Goal: Task Accomplishment & Management: Use online tool/utility

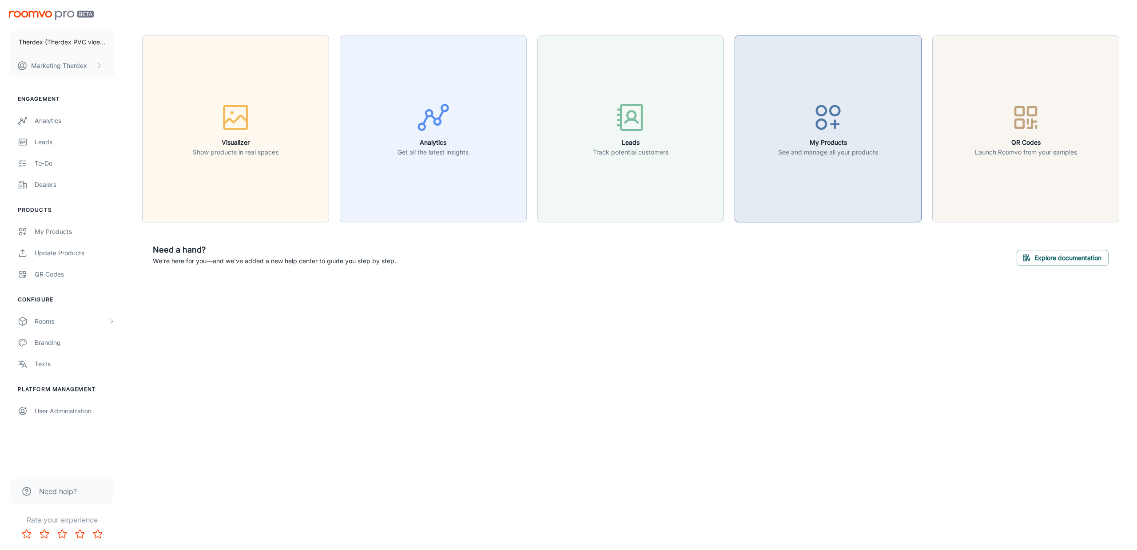
click at [851, 115] on div "button" at bounding box center [828, 119] width 100 height 37
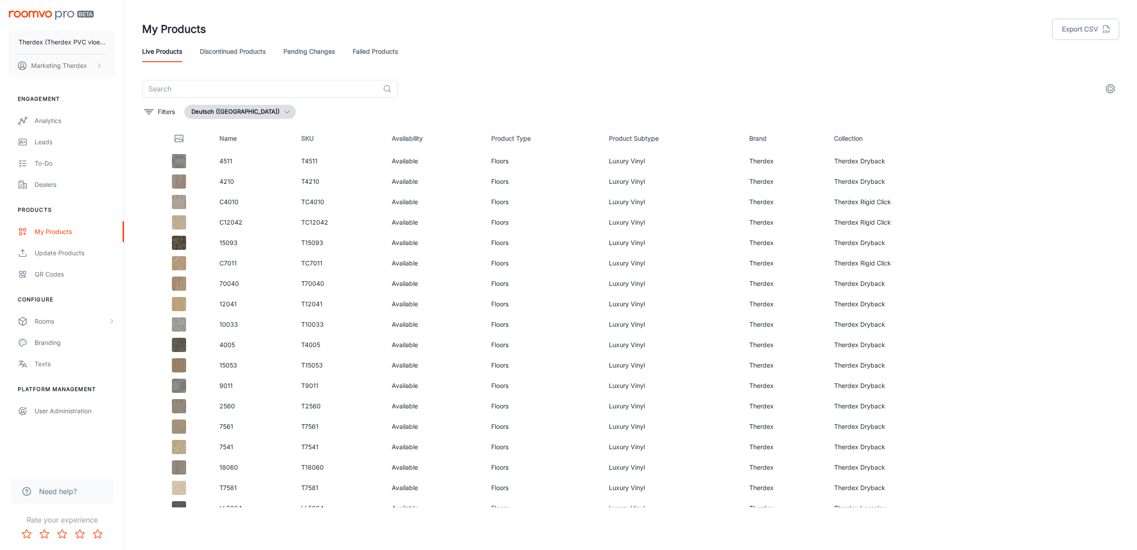
click at [234, 101] on div "​ Filters Deutsch ([GEOGRAPHIC_DATA]) Name SKU Availability Product Type Produc…" at bounding box center [630, 294] width 977 height 428
click at [243, 110] on button "Deutsch ([GEOGRAPHIC_DATA])" at bounding box center [239, 112] width 111 height 14
click at [239, 157] on li "Nederlands ([GEOGRAPHIC_DATA])" at bounding box center [251, 163] width 133 height 16
click at [240, 53] on link "Discontinued Products" at bounding box center [233, 51] width 66 height 21
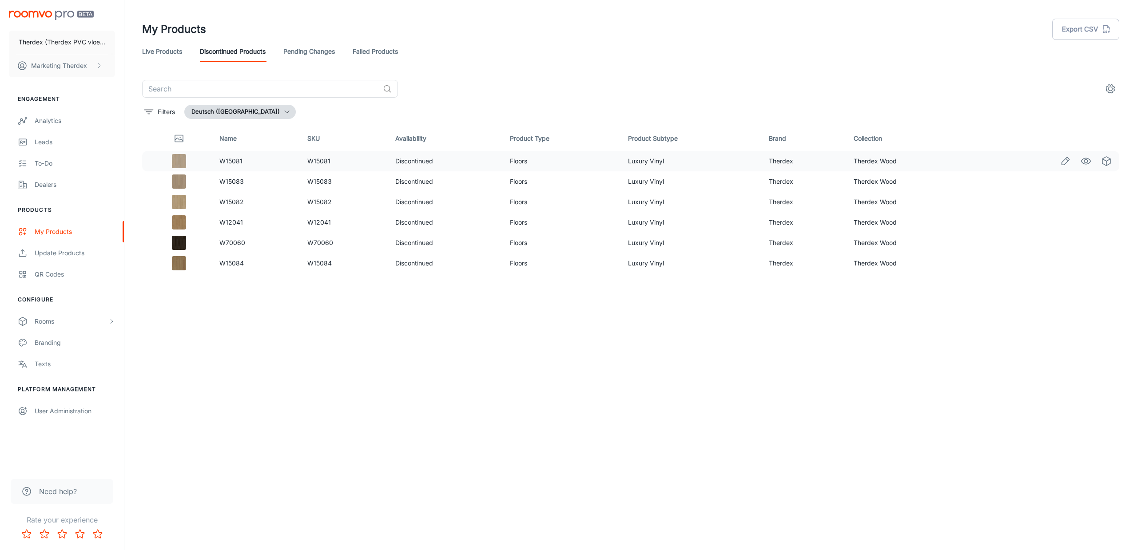
click at [175, 164] on img at bounding box center [179, 161] width 14 height 14
click at [1084, 162] on circle "See in Visualizer" at bounding box center [1086, 161] width 4 height 4
click at [1105, 158] on icon "See in Virtual Samples" at bounding box center [1106, 161] width 11 height 11
click at [1084, 159] on icon "See in Visualizer" at bounding box center [1086, 161] width 11 height 11
click at [1108, 179] on icon "See in Virtual Samples" at bounding box center [1106, 181] width 11 height 11
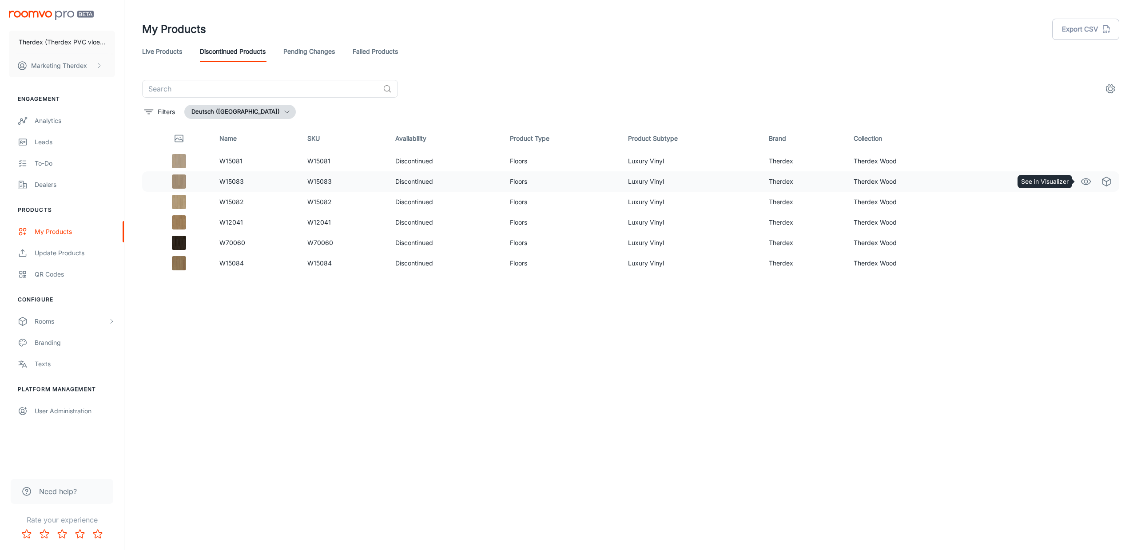
click at [1088, 180] on icon "See in Visualizer" at bounding box center [1086, 181] width 11 height 11
click at [1105, 202] on icon "See in Virtual Samples" at bounding box center [1106, 202] width 11 height 11
click at [1086, 201] on icon "See in Visualizer" at bounding box center [1086, 202] width 11 height 11
click at [1111, 221] on icon "See in Virtual Samples" at bounding box center [1106, 222] width 11 height 11
click at [1088, 220] on icon "See in Visualizer" at bounding box center [1086, 222] width 9 height 6
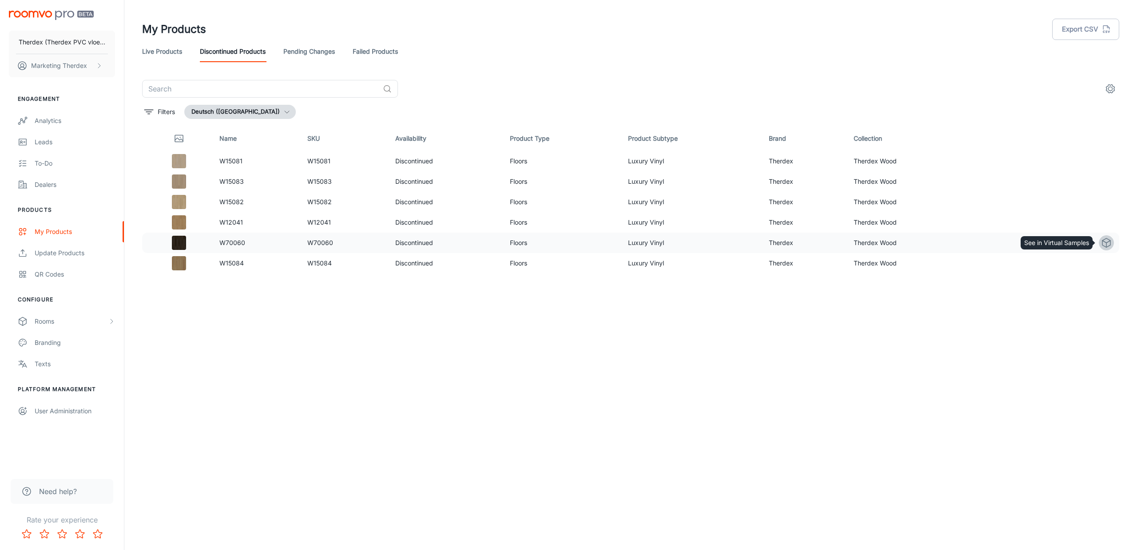
click at [1106, 243] on polyline "See in Virtual Samples" at bounding box center [1106, 242] width 8 height 2
click at [1085, 245] on icon "See in Visualizer" at bounding box center [1086, 243] width 11 height 11
click at [1105, 262] on icon "See in Virtual Samples" at bounding box center [1106, 263] width 11 height 11
click at [1106, 262] on icon "See in Virtual Samples" at bounding box center [1106, 263] width 11 height 11
click at [1089, 266] on icon "See in Visualizer" at bounding box center [1086, 263] width 11 height 11
